Goal: Task Accomplishment & Management: Manage account settings

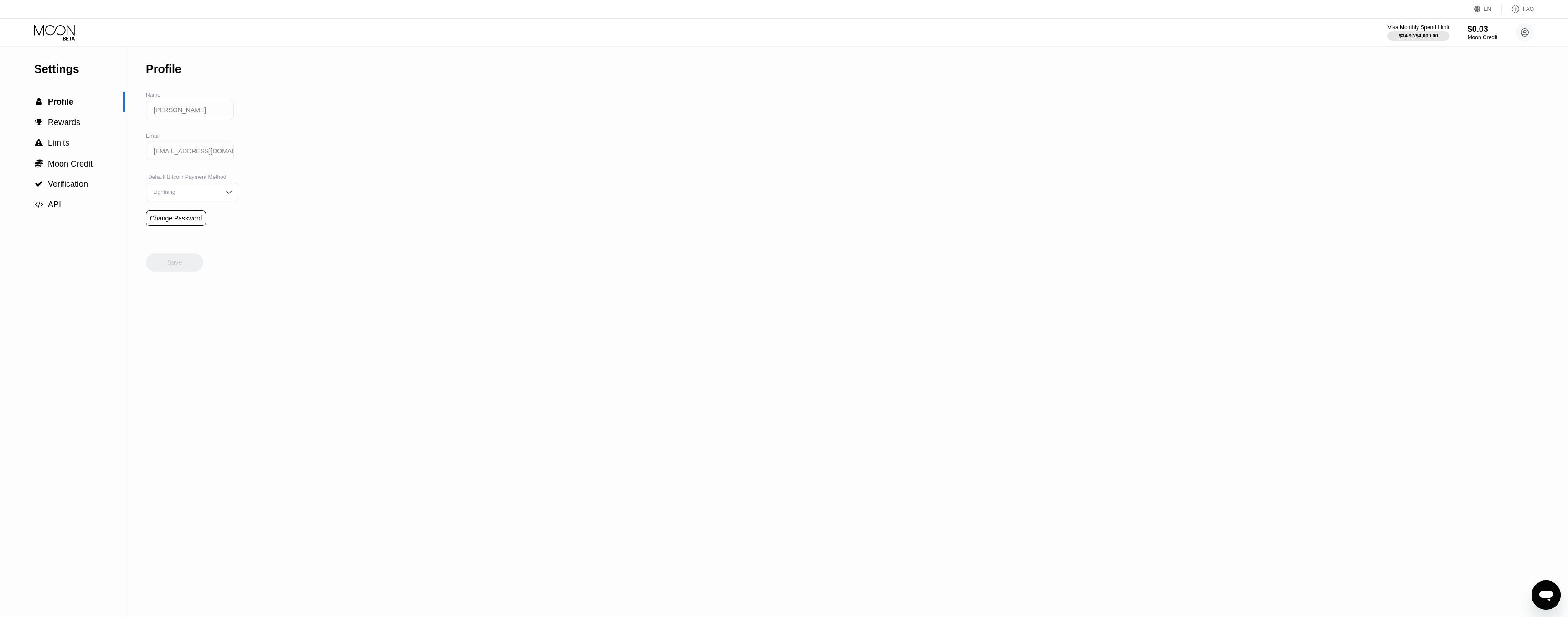
click at [441, 94] on div "Settings  Profile  Rewards  Limits  Moon Credit  Verification  API Profil…" at bounding box center [784, 332] width 1568 height 570
click at [66, 99] on span "Profile" at bounding box center [60, 101] width 26 height 9
click at [1410, 34] on div "$34.97 / $4,000.00" at bounding box center [1418, 35] width 40 height 6
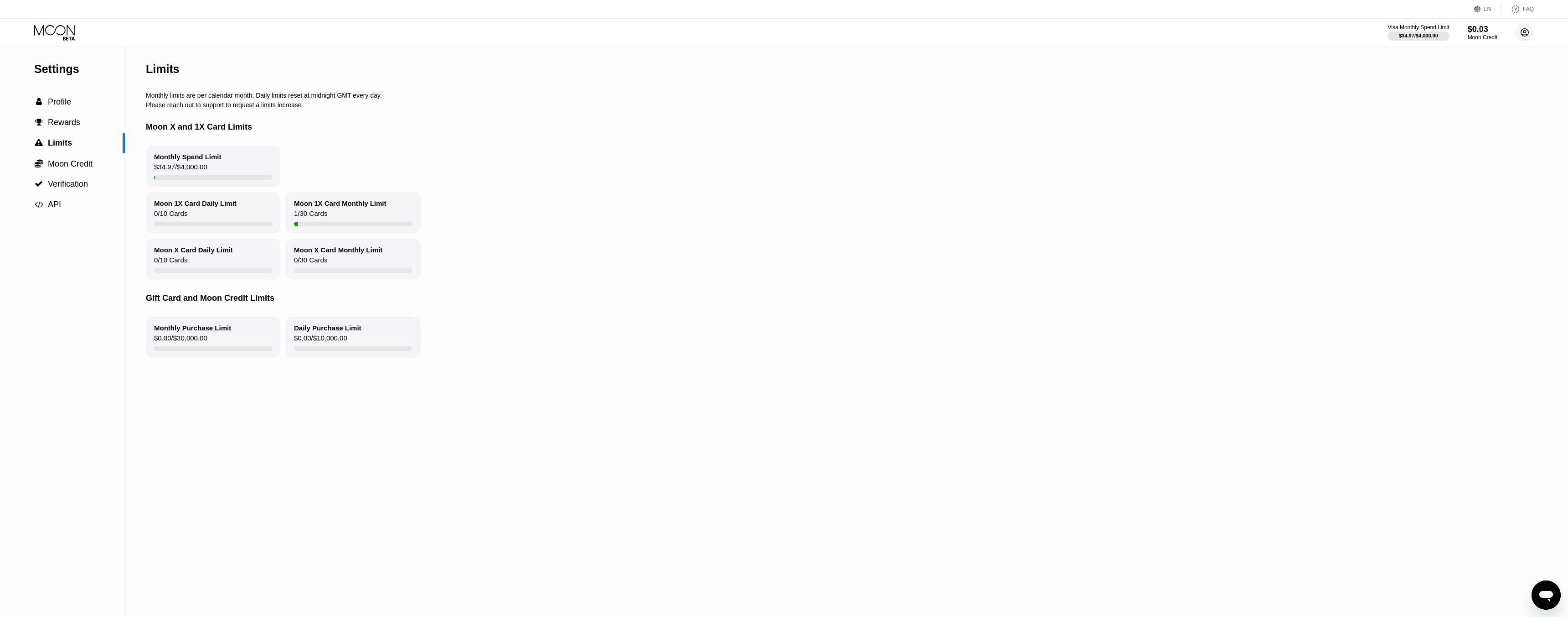
click at [1523, 31] on circle at bounding box center [1525, 33] width 18 height 18
click at [1468, 90] on div "Home" at bounding box center [1465, 93] width 17 height 8
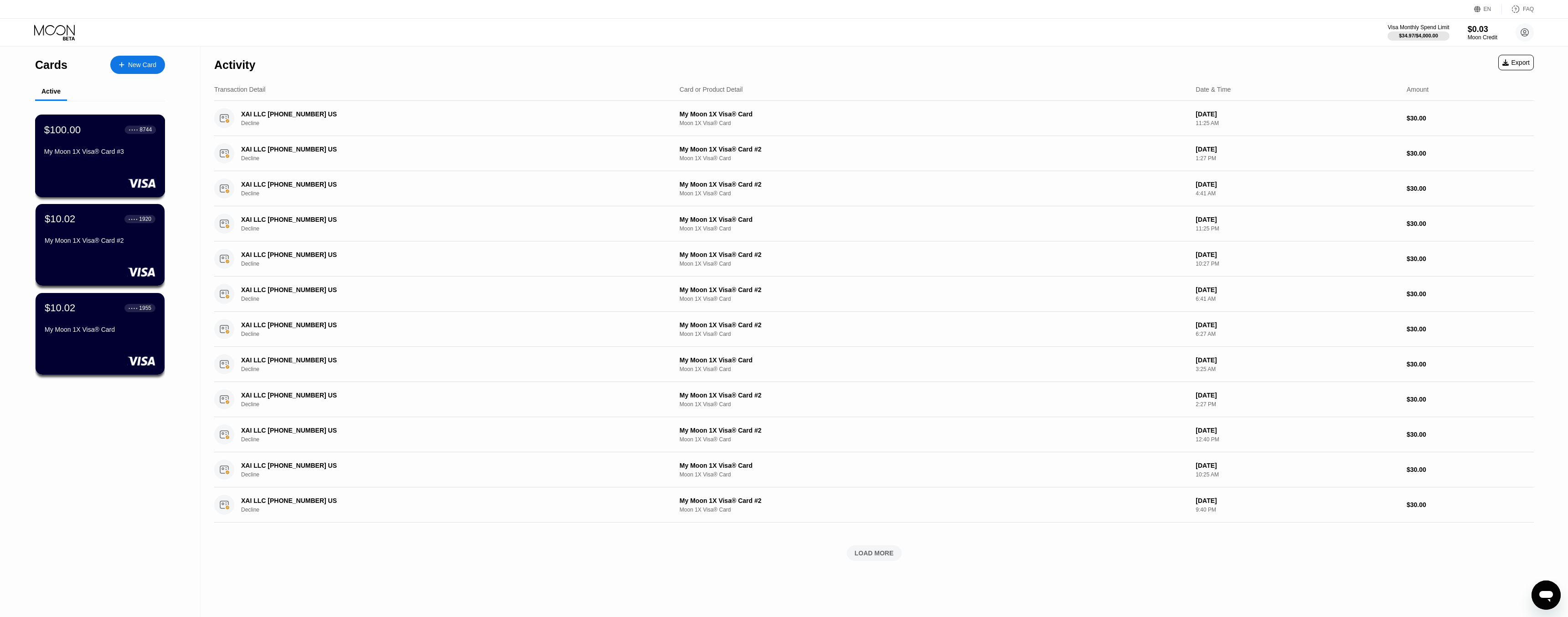
click at [104, 146] on div "$100.00 ● ● ● ● 8744 My Moon 1X Visa® Card #3" at bounding box center [100, 141] width 112 height 35
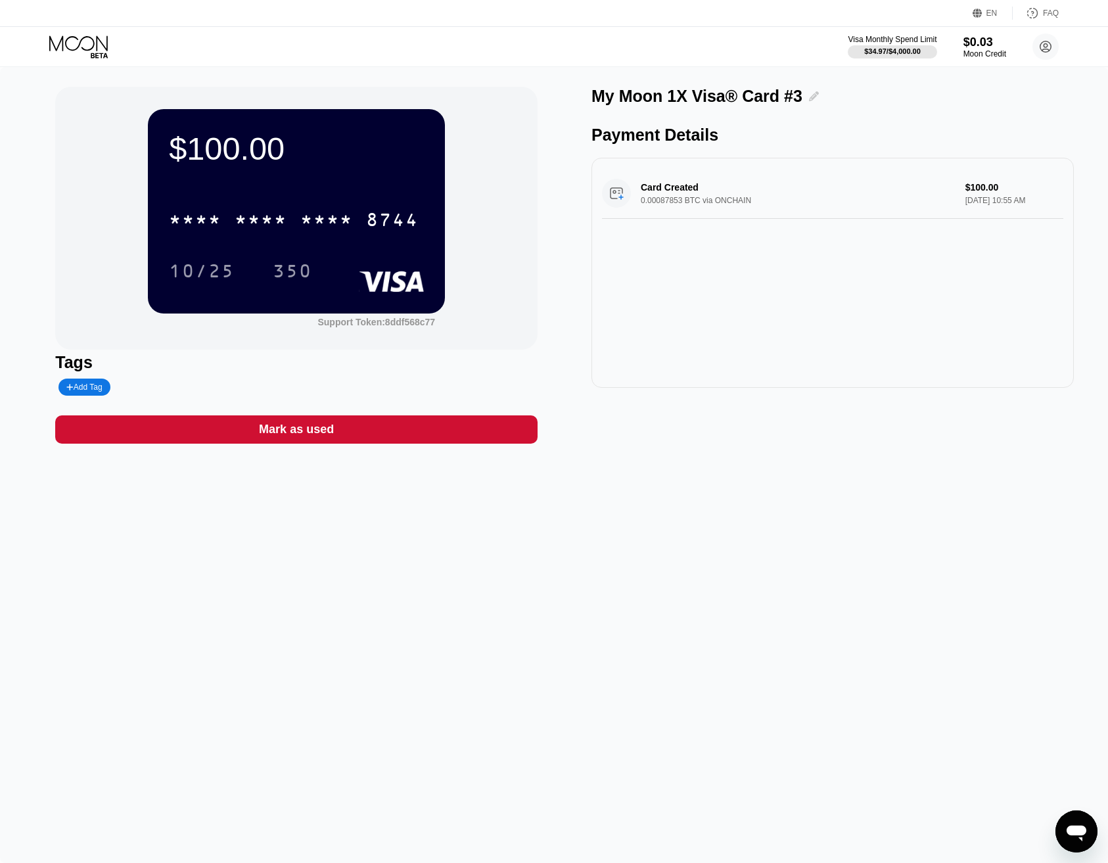
click at [809, 97] on icon at bounding box center [814, 96] width 10 height 10
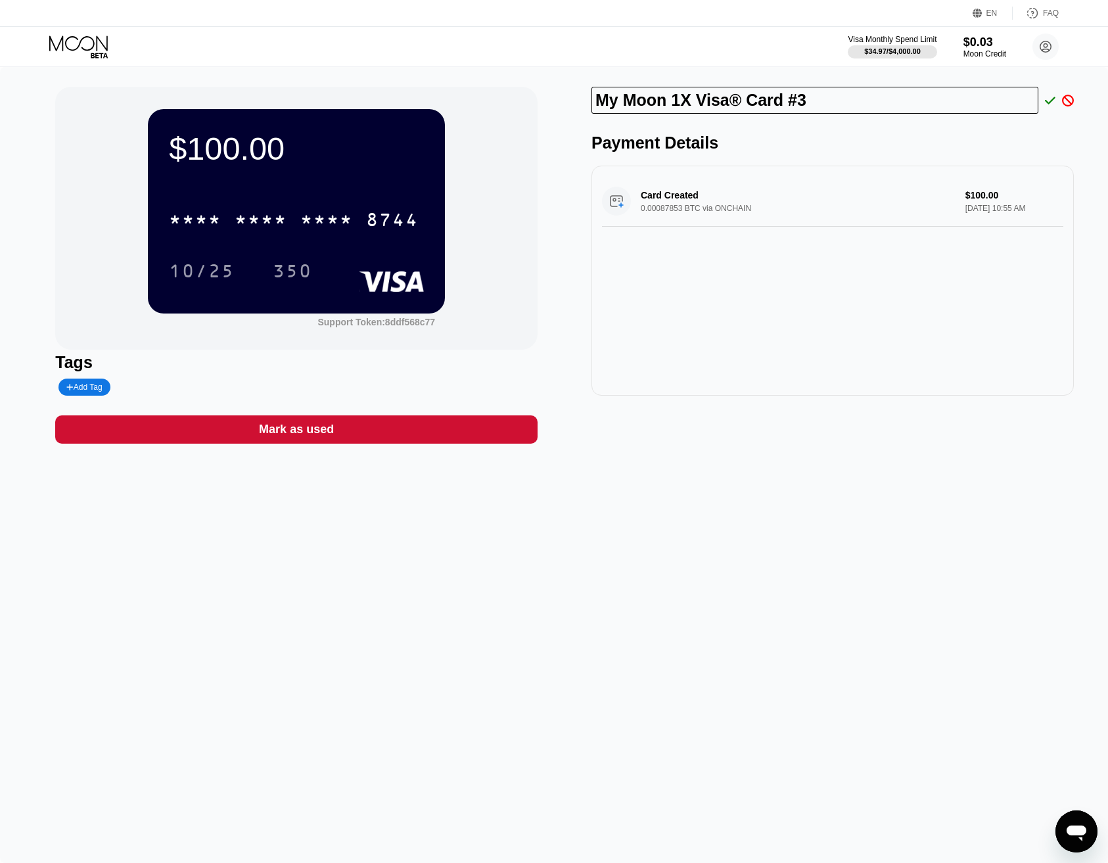
click at [717, 100] on input "My Moon 1X Visa® Card #3" at bounding box center [815, 100] width 447 height 27
click at [702, 105] on input "My Moon 1X Visa® Card #3" at bounding box center [815, 100] width 447 height 27
drag, startPoint x: 692, startPoint y: 99, endPoint x: 568, endPoint y: 86, distance: 124.9
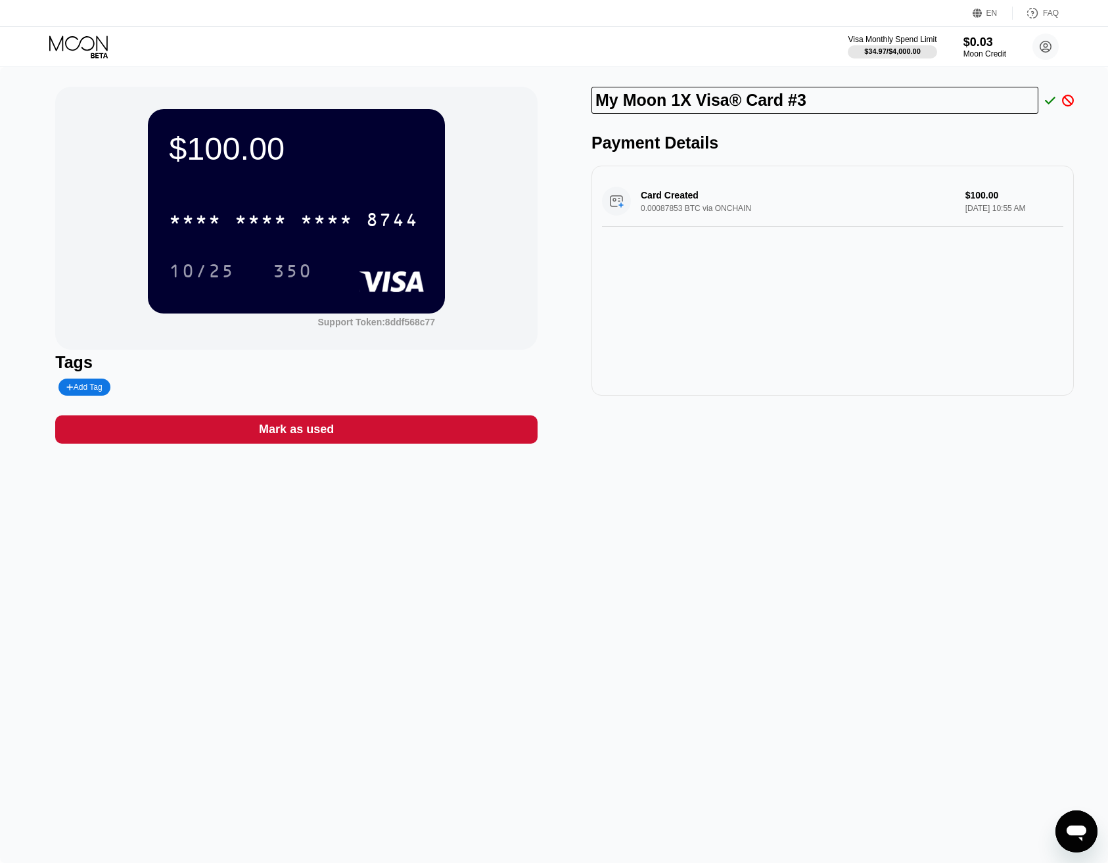
click at [568, 87] on div "$100.00 * * * * * * * * * * * * 8744 10/25 350 Support Token: 8ddf568c77 Tags A…" at bounding box center [553, 265] width 997 height 357
click at [700, 101] on input "Visa® Card #3" at bounding box center [815, 100] width 447 height 27
drag, startPoint x: 708, startPoint y: 100, endPoint x: 590, endPoint y: 100, distance: 118.3
click at [590, 100] on div "$100.00 * * * * * * * * * * * * 8744 10/25 350 Support Token: 8ddf568c77 Tags A…" at bounding box center [553, 265] width 997 height 357
type input "Visa® Card #3"
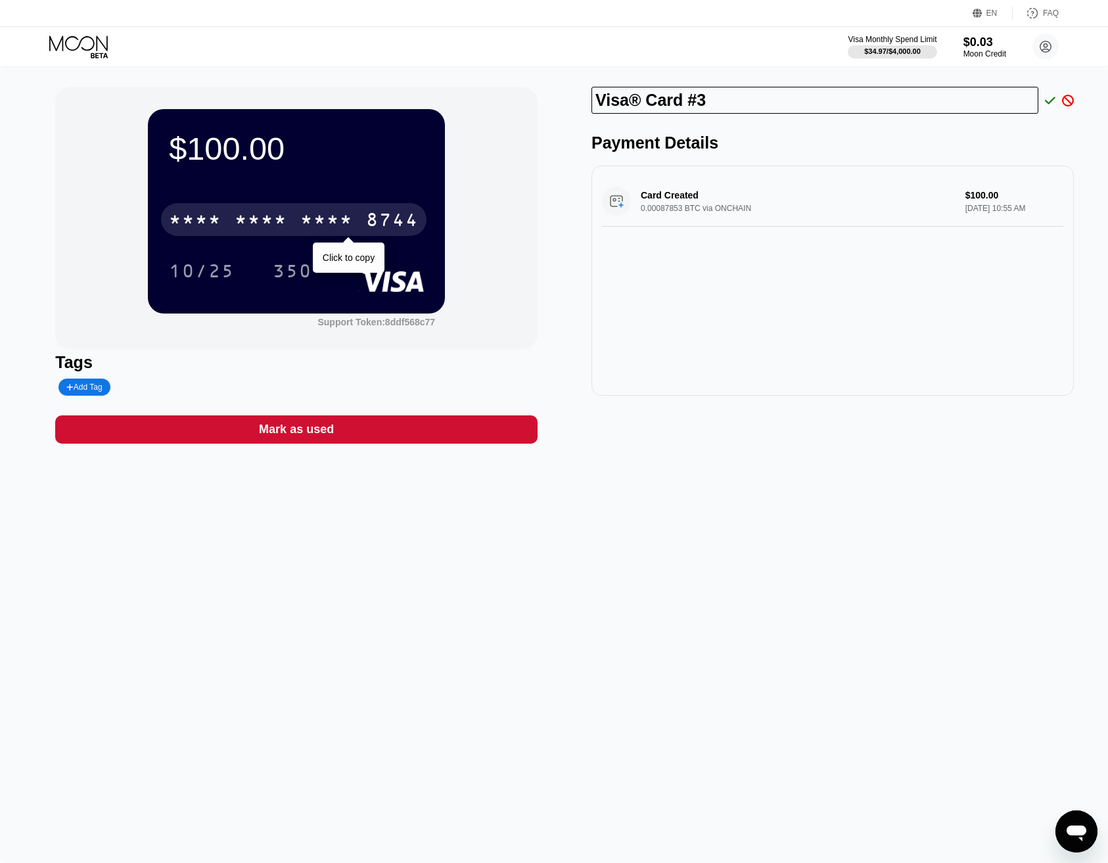
click at [337, 215] on div "* * * *" at bounding box center [326, 221] width 53 height 21
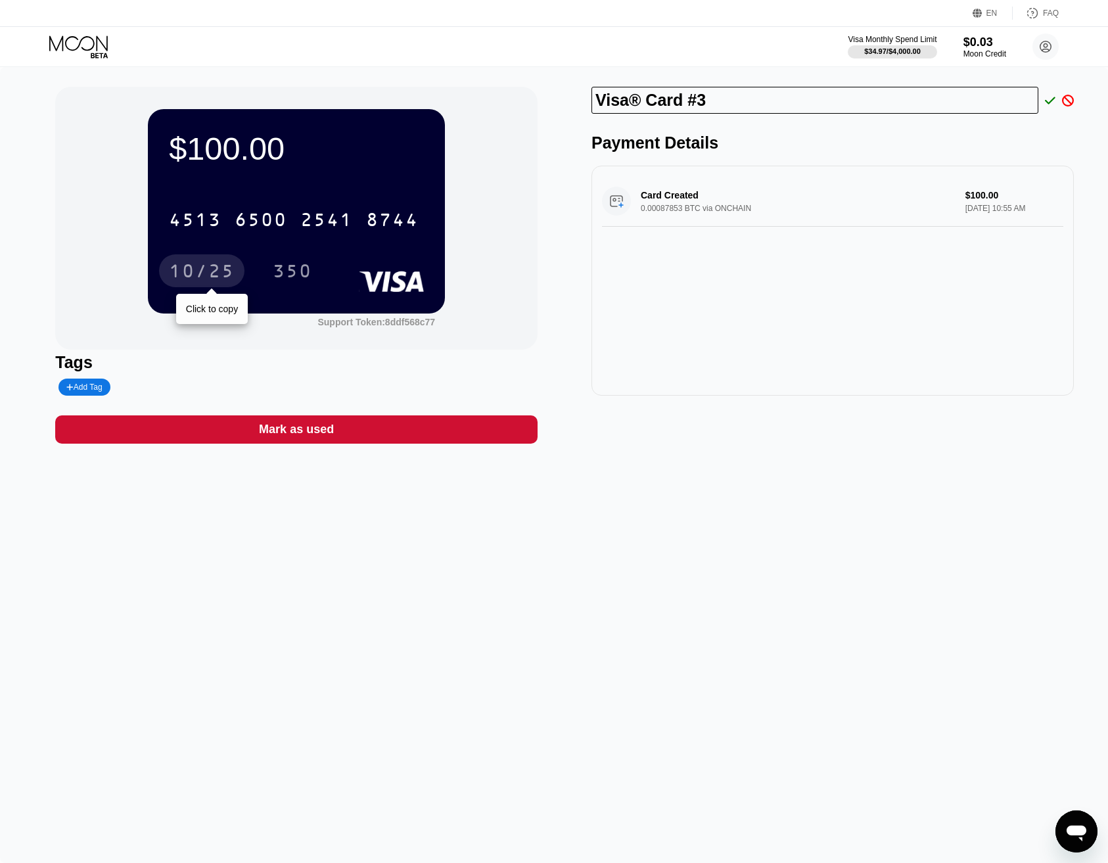
click at [208, 277] on div "10/25" at bounding box center [202, 272] width 66 height 21
click at [292, 260] on div "350" at bounding box center [292, 270] width 59 height 33
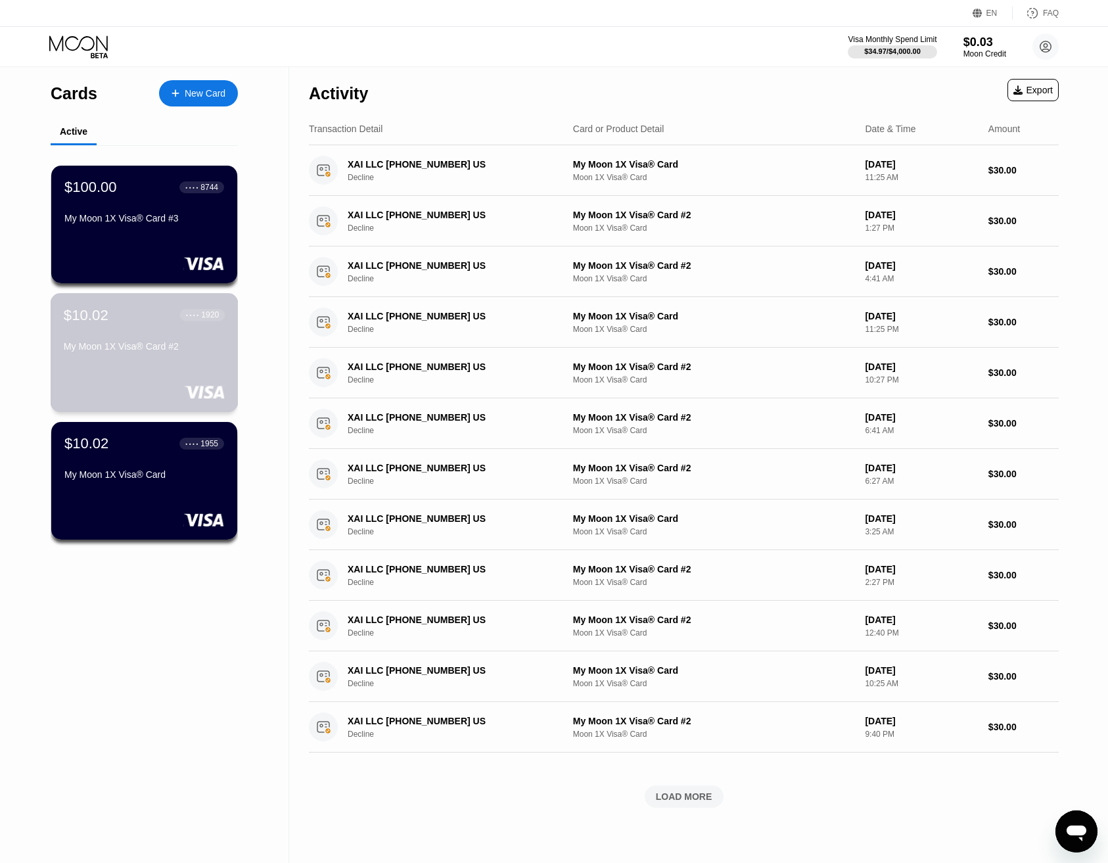
click at [117, 344] on div "My Moon 1X Visa® Card #2" at bounding box center [144, 346] width 161 height 11
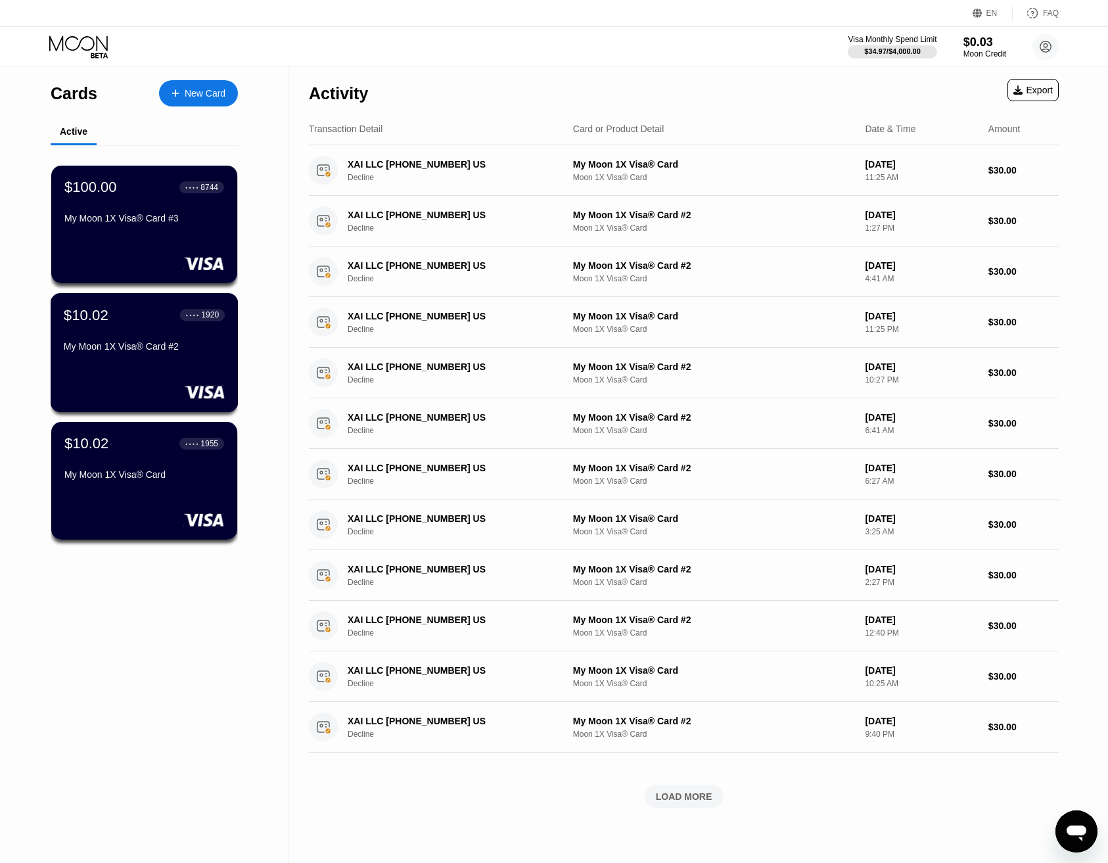
click at [124, 319] on div "$10.02 ● ● ● ● 1920" at bounding box center [144, 314] width 161 height 17
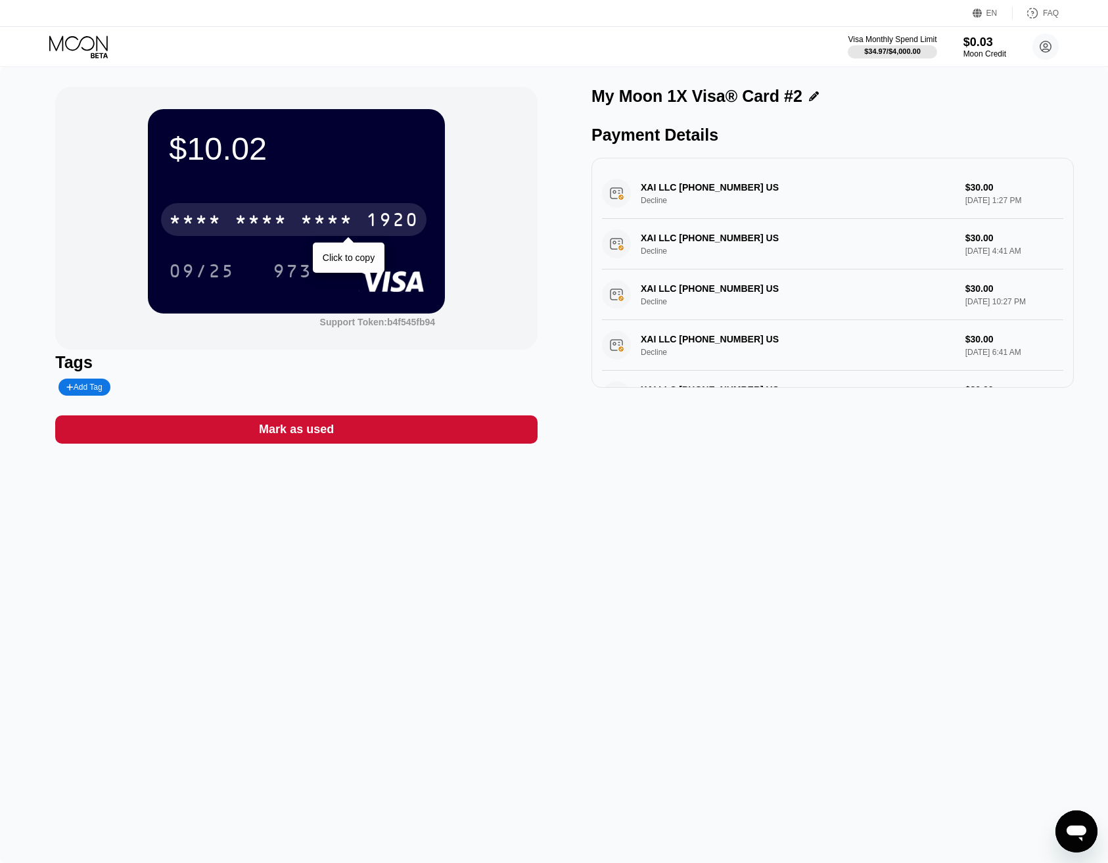
click at [250, 225] on div "* * * *" at bounding box center [261, 221] width 53 height 21
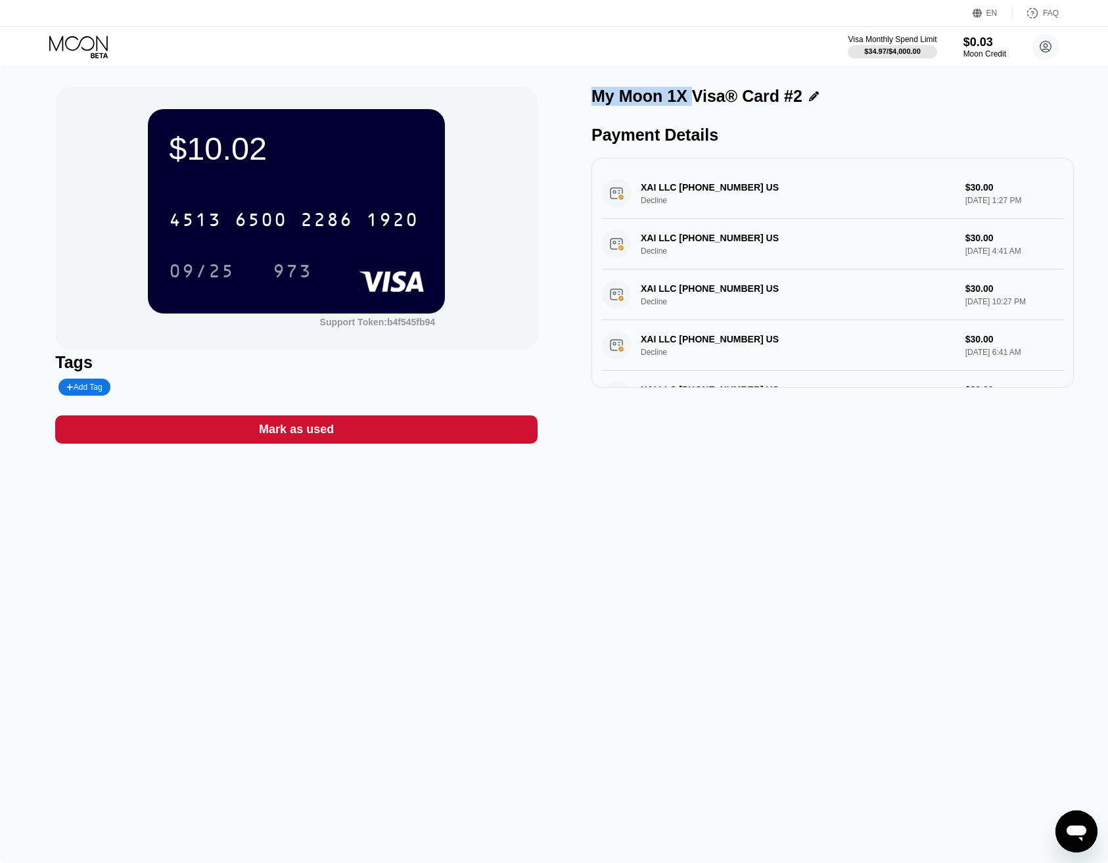
drag, startPoint x: 688, startPoint y: 93, endPoint x: 590, endPoint y: 90, distance: 98.0
click at [590, 90] on div "$10.02 4513 6500 2286 1920 09/25 973 Support Token: b4f545fb94 Tags Add Tag Mar…" at bounding box center [553, 265] width 997 height 357
click at [610, 91] on div "My Moon 1X Visa® Card #2" at bounding box center [697, 96] width 211 height 19
click at [809, 96] on icon at bounding box center [814, 96] width 10 height 10
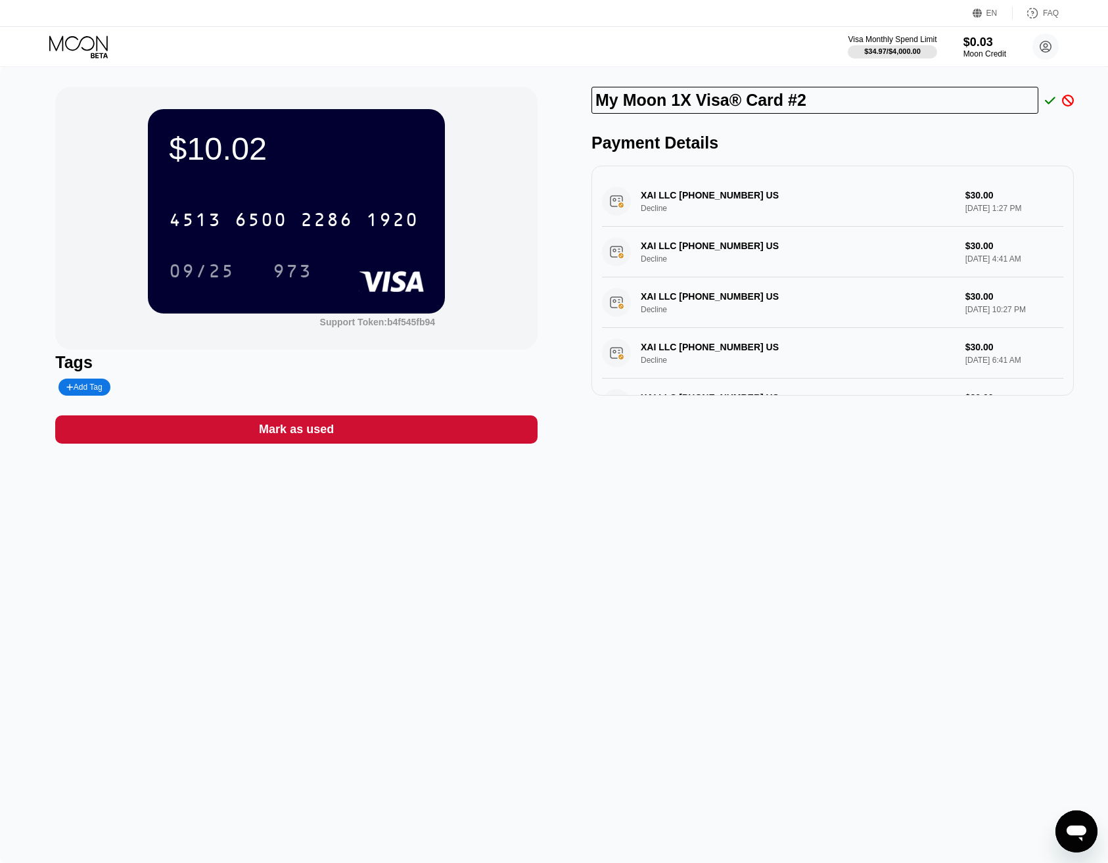
drag, startPoint x: 692, startPoint y: 100, endPoint x: 561, endPoint y: 103, distance: 131.5
click at [561, 103] on div "$10.02 4513 6500 2286 1920 09/25 973 Support Token: b4f545fb94 Tags Add Tag Mar…" at bounding box center [553, 265] width 997 height 357
click at [709, 103] on input "Visa® Card #2" at bounding box center [815, 100] width 447 height 27
drag, startPoint x: 709, startPoint y: 103, endPoint x: 580, endPoint y: 103, distance: 128.2
click at [580, 103] on div "$10.02 4513 6500 2286 1920 09/25 973 Support Token: b4f545fb94 Tags Add Tag Mar…" at bounding box center [553, 265] width 997 height 357
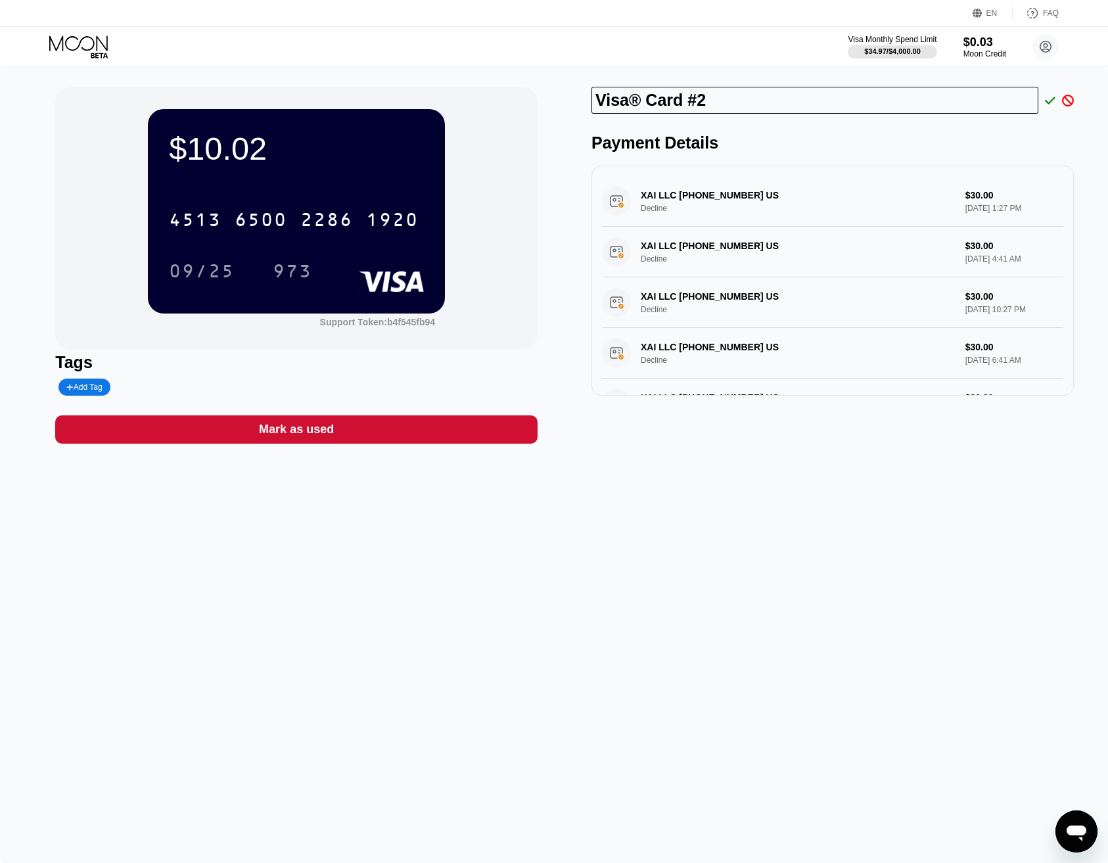
type input "Visa® Card #2"
click at [517, 49] on div "Visa Monthly Spend Limit $34.97 / $4,000.00 $0.03 Moon Credit [PERSON_NAME] [EM…" at bounding box center [554, 46] width 1108 height 39
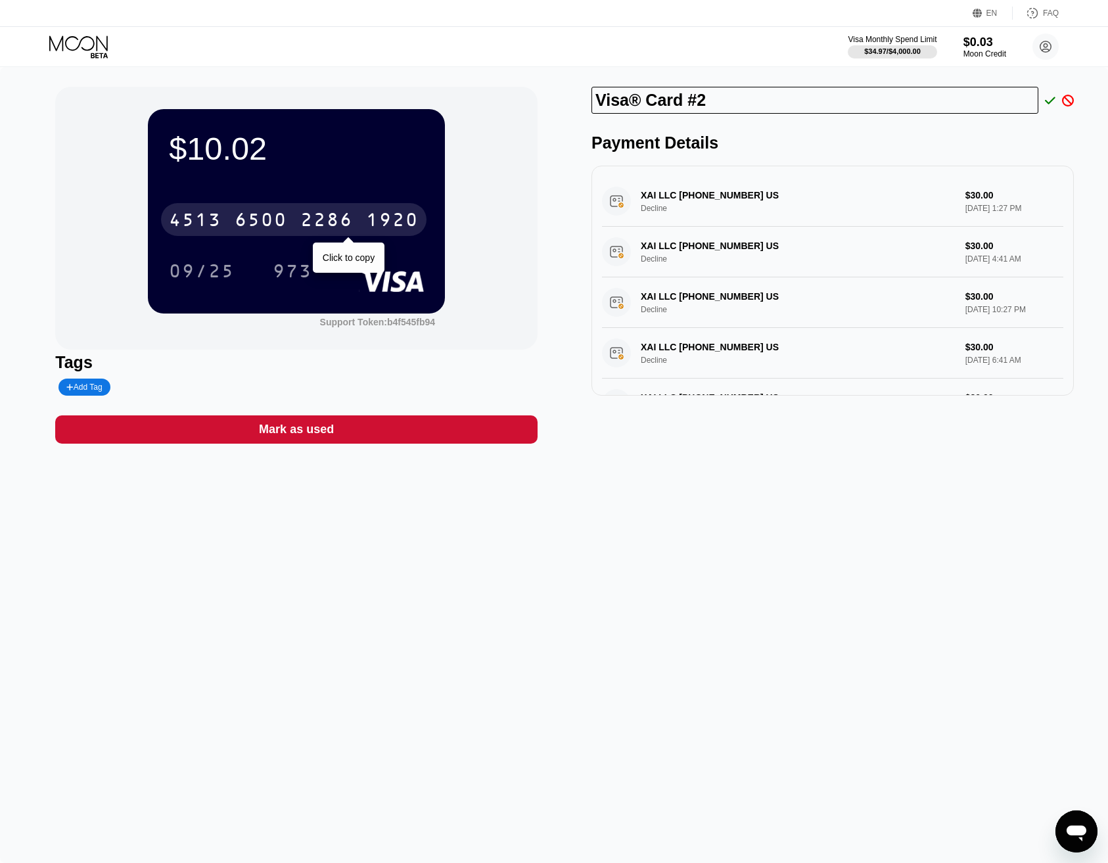
click at [329, 220] on div "2286" at bounding box center [326, 221] width 53 height 21
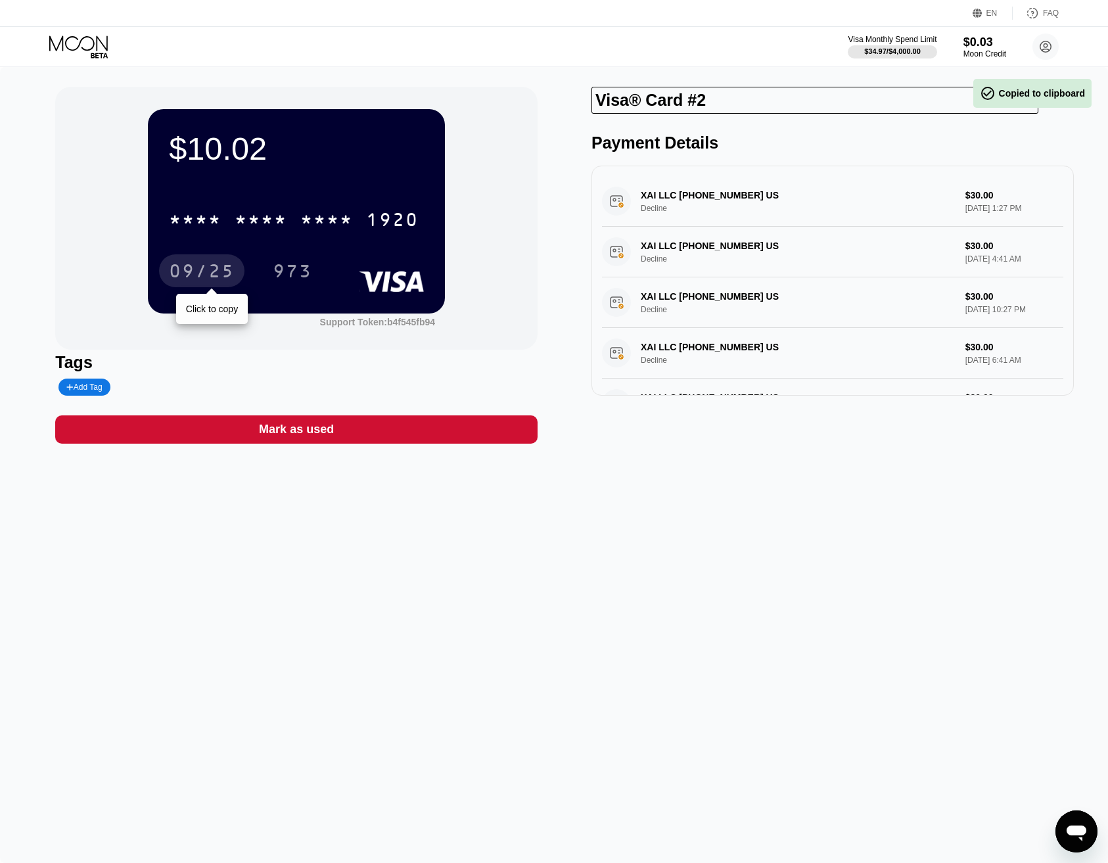
click at [206, 264] on div "09/25" at bounding box center [202, 272] width 66 height 21
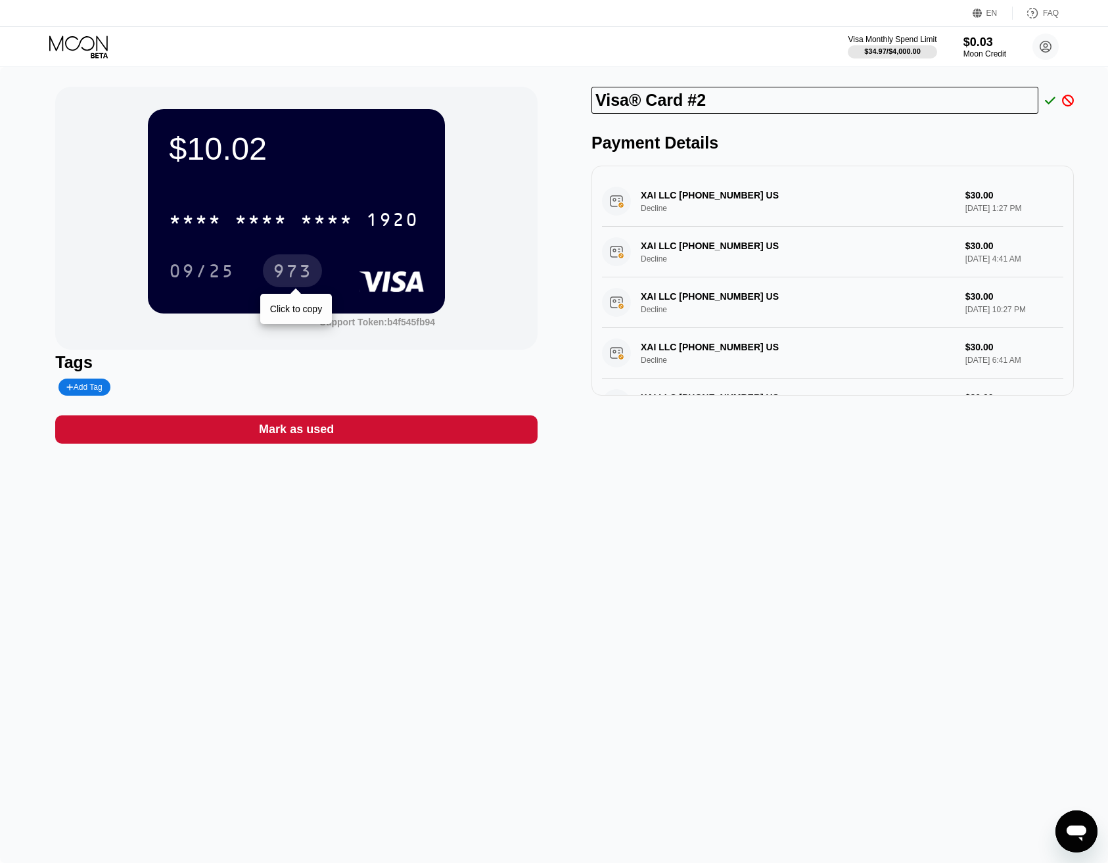
click at [299, 273] on div "973" at bounding box center [292, 272] width 39 height 21
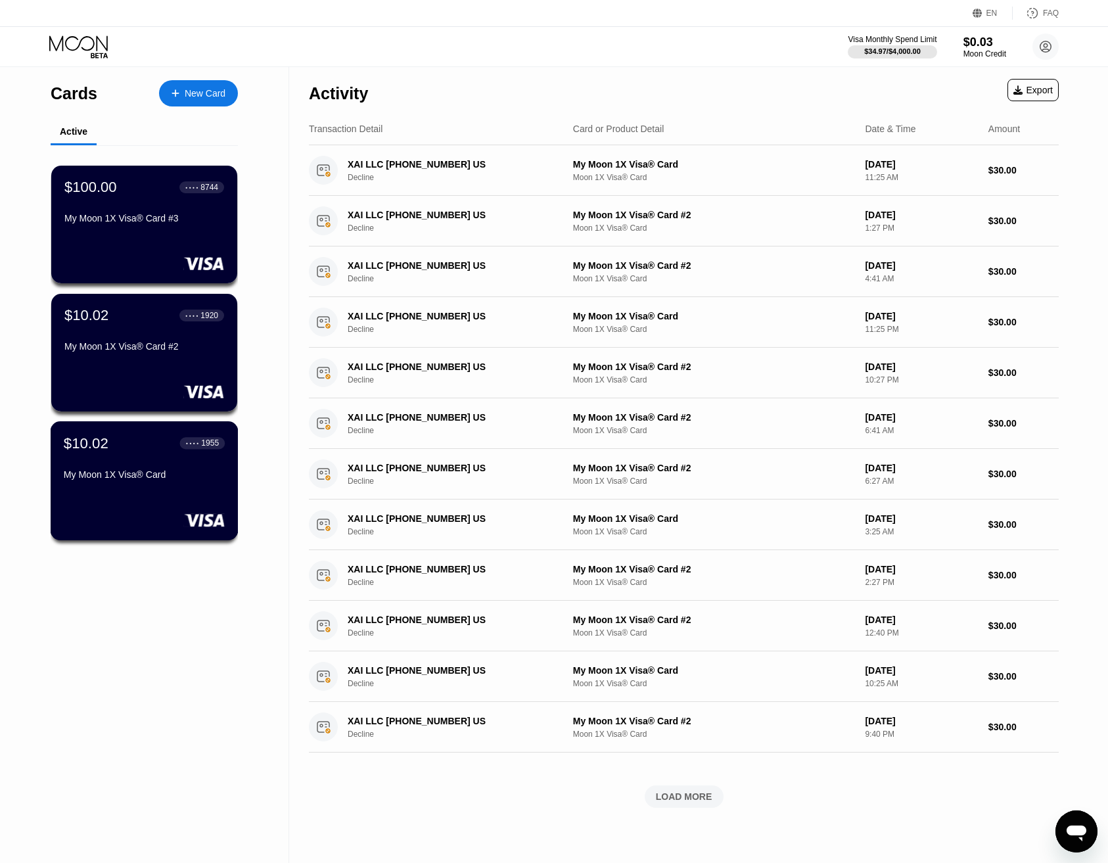
click at [141, 484] on div "My Moon 1X Visa® Card" at bounding box center [144, 477] width 161 height 16
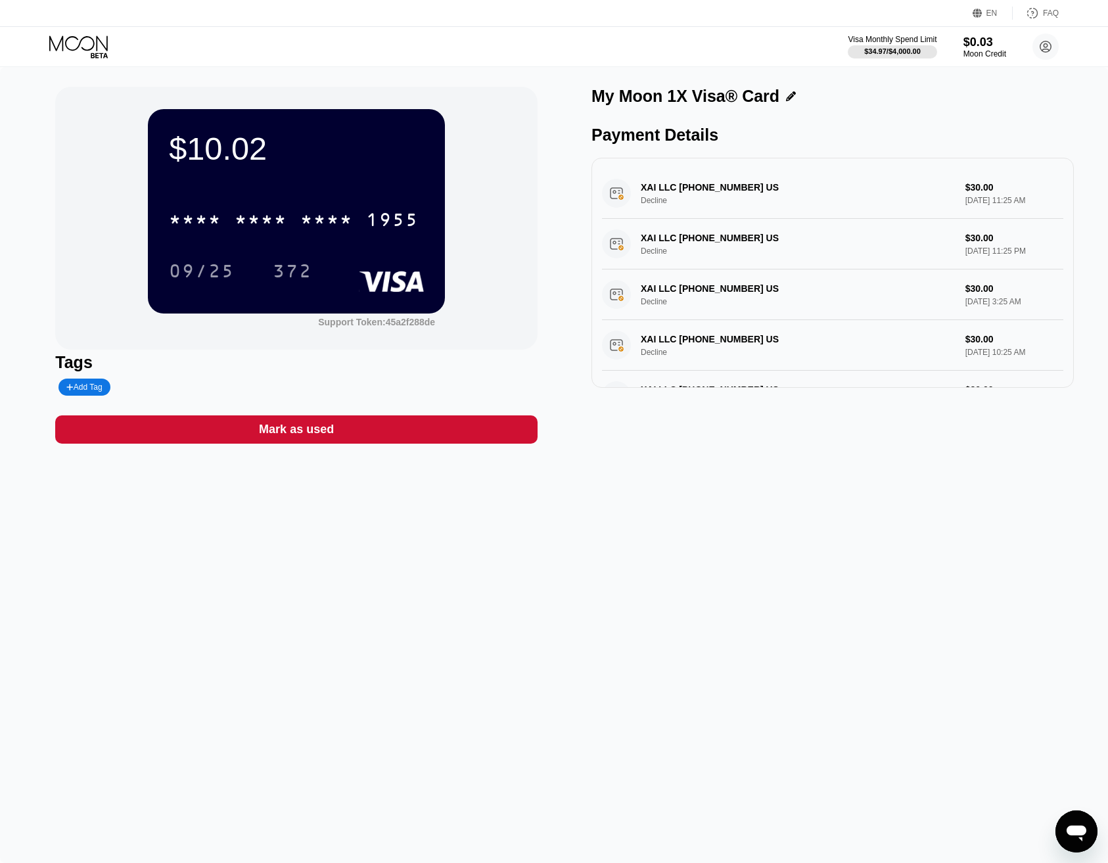
click at [786, 91] on icon at bounding box center [791, 96] width 10 height 10
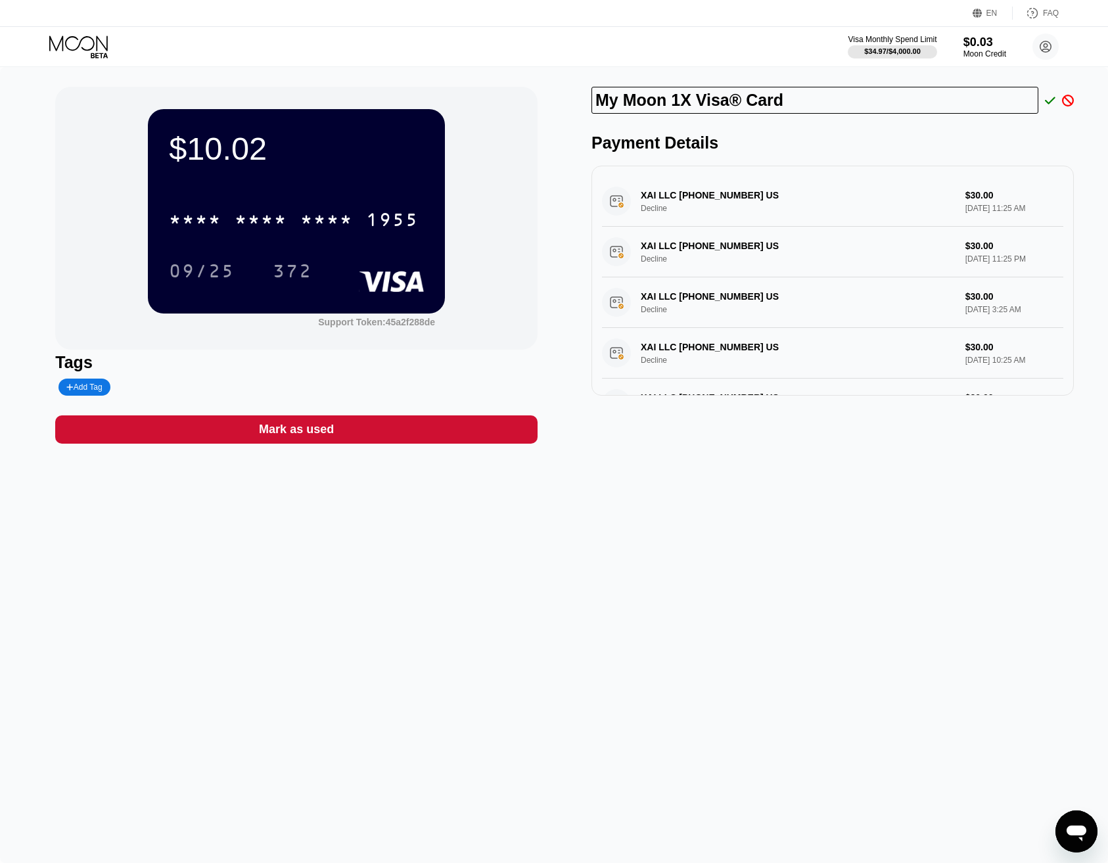
drag, startPoint x: 692, startPoint y: 102, endPoint x: 546, endPoint y: 91, distance: 145.7
click at [546, 91] on div "$10.02 * * * * * * * * * * * * 1955 09/25 372 Support Token: 45a2f288de Tags Ad…" at bounding box center [553, 265] width 997 height 357
click at [704, 100] on input "Visa® Card" at bounding box center [815, 100] width 447 height 27
type input "Visa® Card #1"
click at [563, 28] on div "Visa Monthly Spend Limit $34.97 / $4,000.00 $0.03 Moon Credit [PERSON_NAME] [EM…" at bounding box center [554, 46] width 1108 height 39
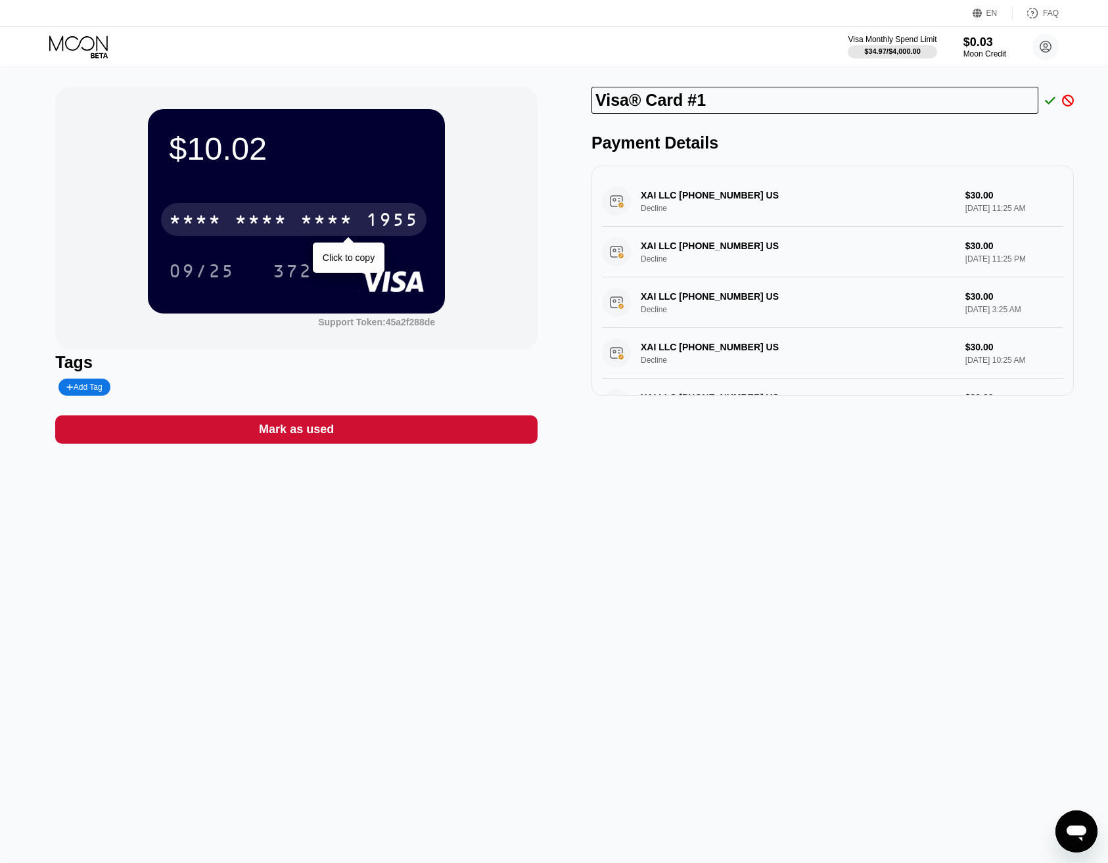
click at [208, 224] on div "* * * *" at bounding box center [195, 221] width 53 height 21
click at [350, 227] on div "2979" at bounding box center [326, 221] width 53 height 21
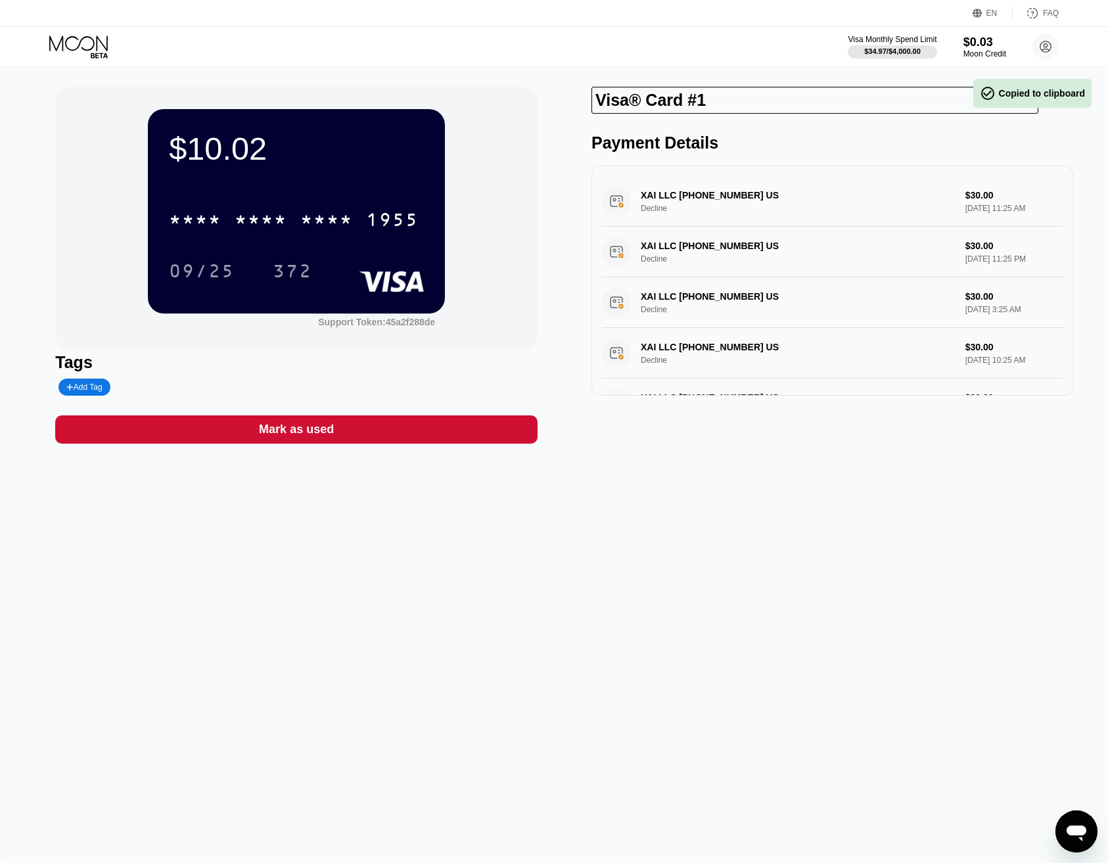
click at [312, 206] on div "* * * * * * * * * * * * 1955" at bounding box center [294, 219] width 266 height 33
click at [656, 100] on input "Visa® Card #1" at bounding box center [815, 100] width 447 height 27
click at [633, 95] on input "Visa® Card #1" at bounding box center [815, 100] width 447 height 27
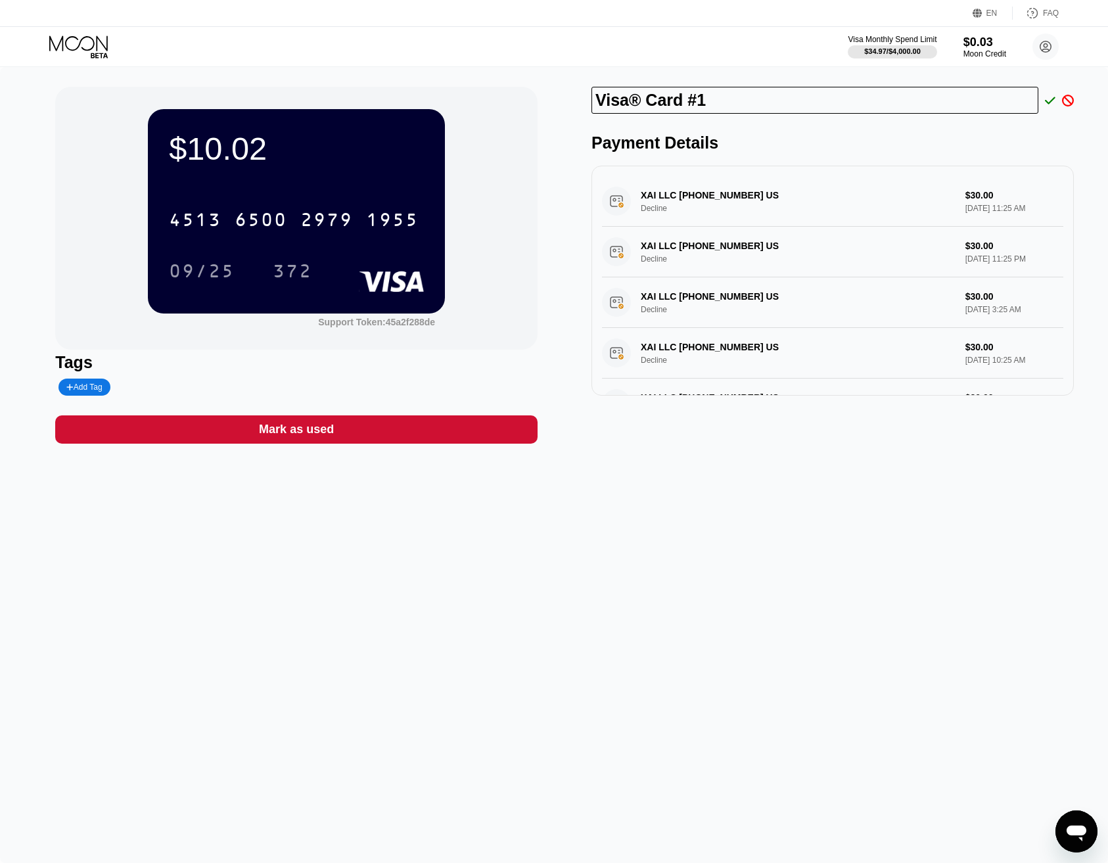
click at [633, 95] on input "Visa® Card #1" at bounding box center [815, 100] width 447 height 27
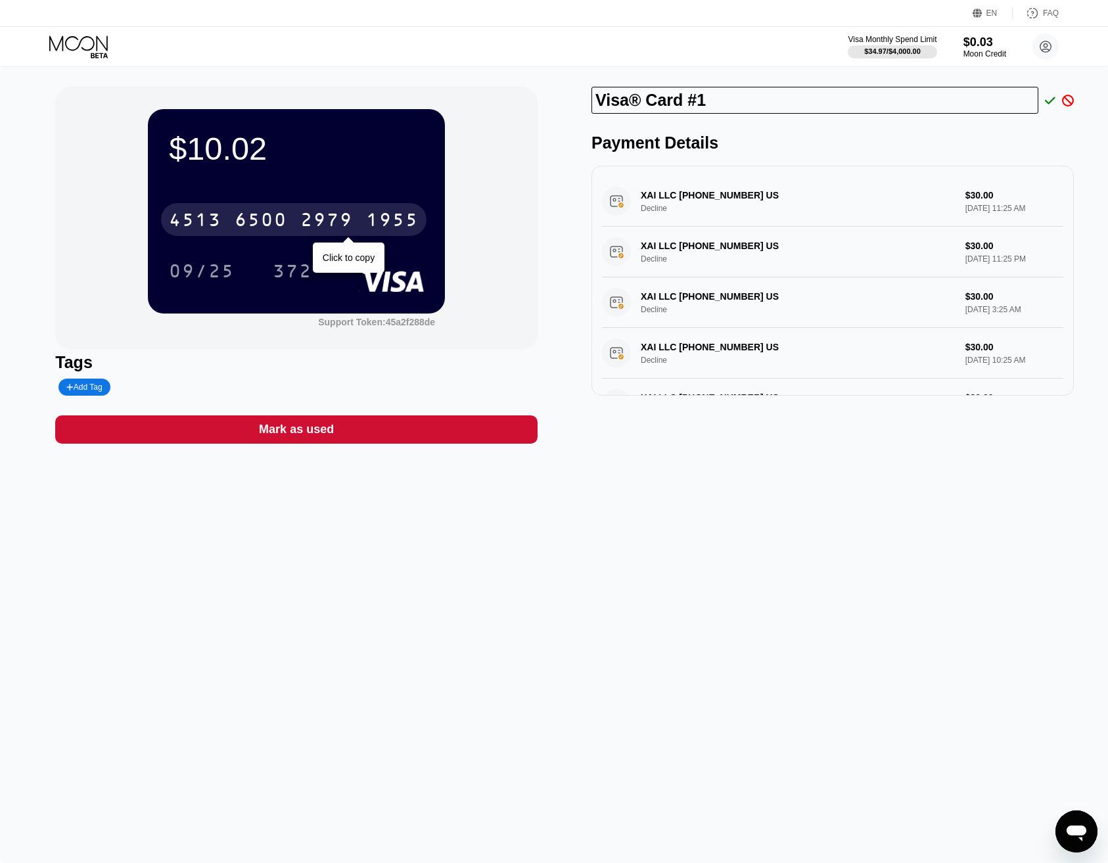
click at [239, 222] on div "6500" at bounding box center [261, 221] width 53 height 21
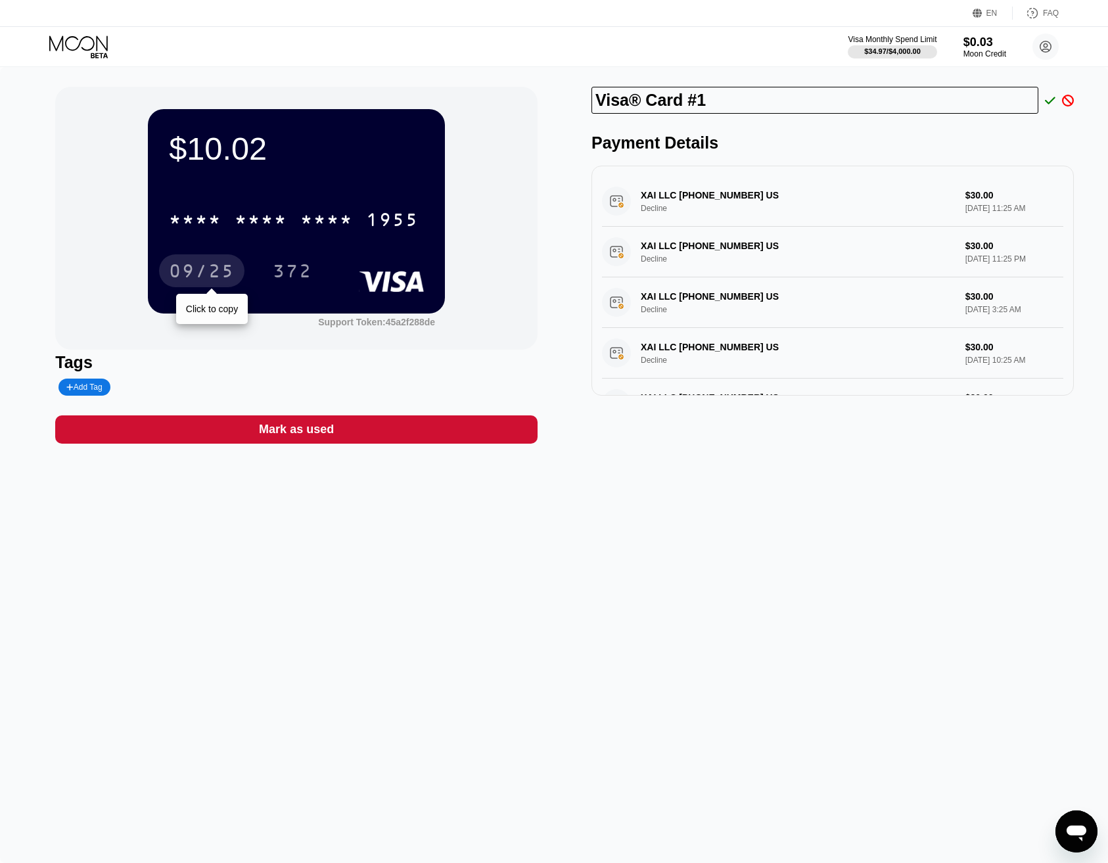
click at [215, 259] on div "09/25" at bounding box center [201, 270] width 85 height 33
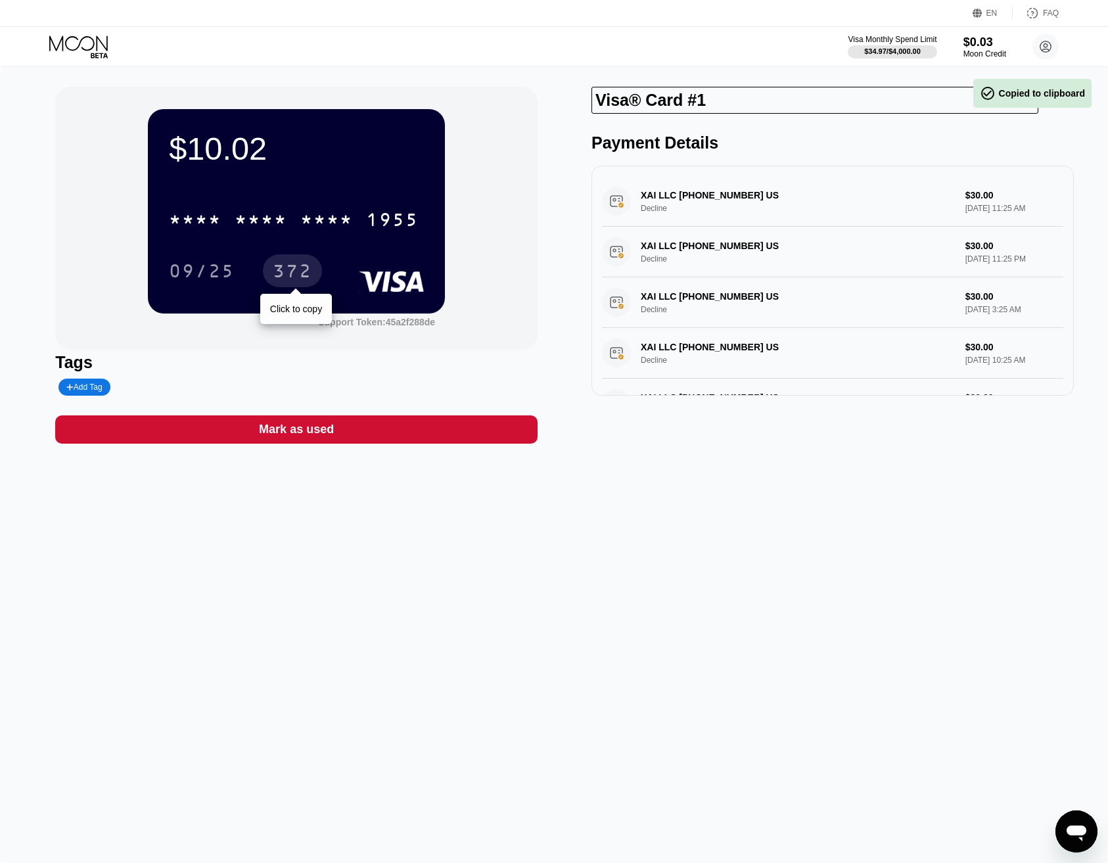
click at [296, 270] on div "372" at bounding box center [292, 272] width 39 height 21
